Goal: Task Accomplishment & Management: Use online tool/utility

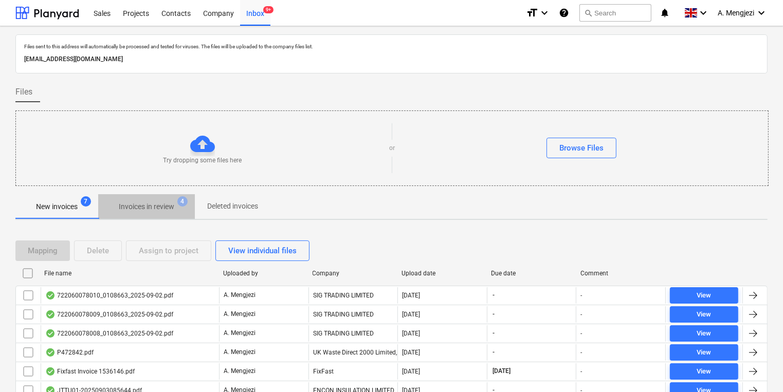
click at [164, 210] on p "Invoices in review" at bounding box center [147, 207] width 56 height 11
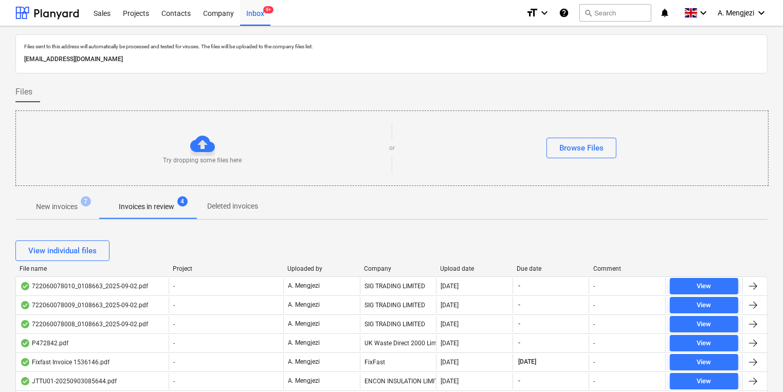
click at [379, 270] on div "Company" at bounding box center [398, 268] width 68 height 7
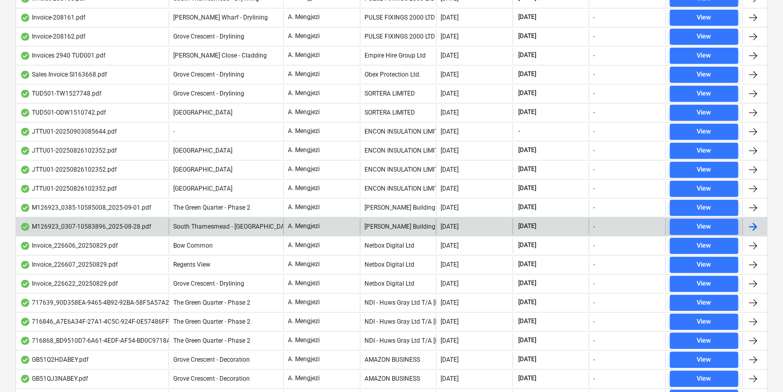
scroll to position [2222, 0]
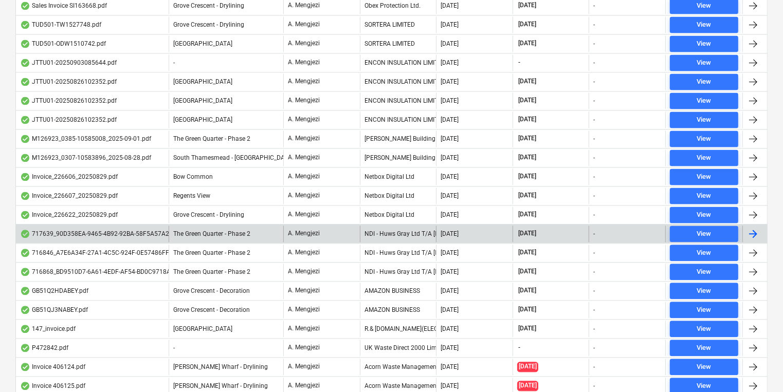
click at [382, 226] on div "NDI - Huws Gray Ltd T/A [PERSON_NAME]" at bounding box center [398, 234] width 77 height 16
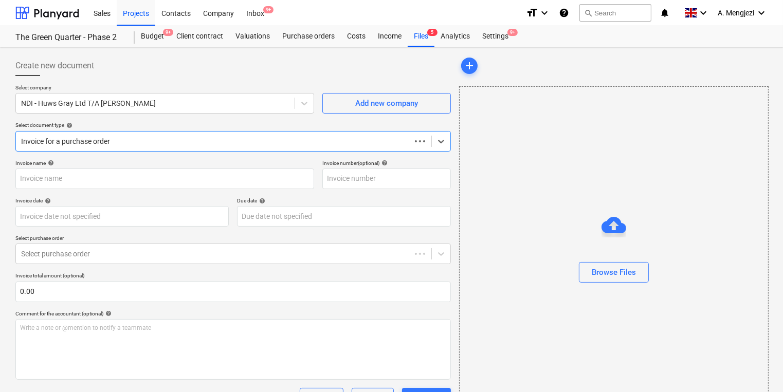
type input "717639"
type input "[DATE]"
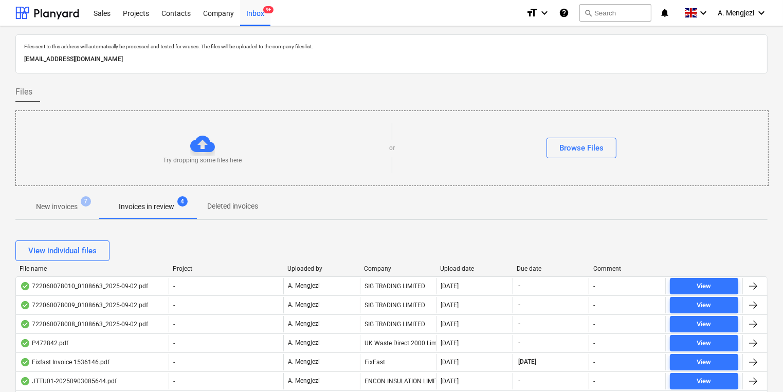
click at [378, 270] on div "Company" at bounding box center [398, 268] width 68 height 7
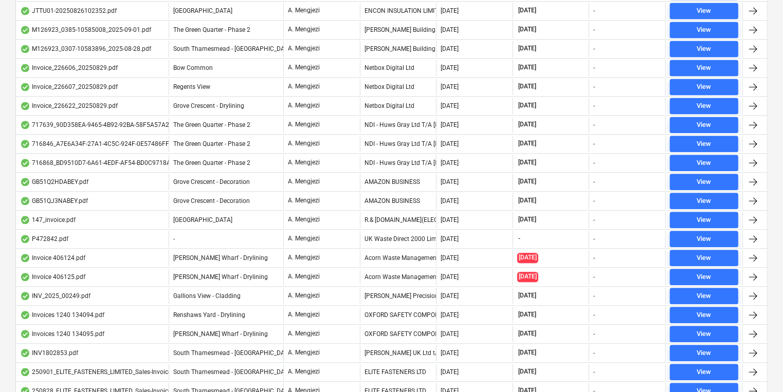
scroll to position [2345, 0]
